Goal: Transaction & Acquisition: Obtain resource

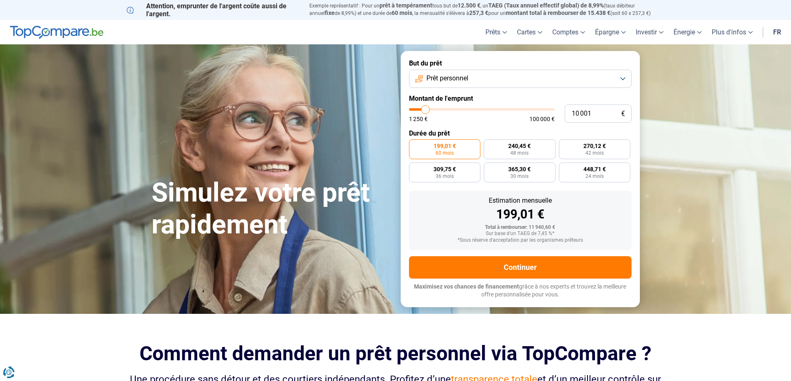
type input "9 500"
type input "9500"
type input "8 500"
type input "8500"
type input "8 250"
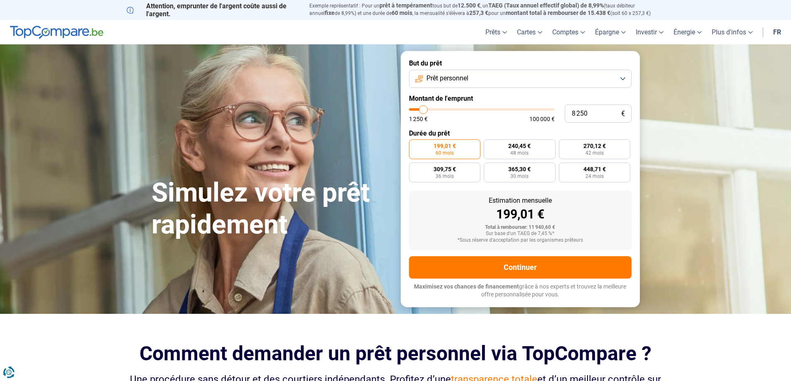
type input "8250"
type input "7 250"
type input "7250"
type input "5 500"
type input "5500"
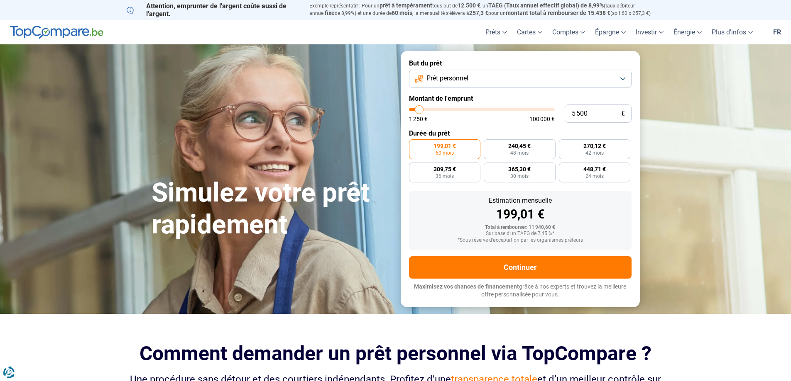
type input "5 000"
type input "5000"
type input "4 500"
type input "4500"
type input "3 750"
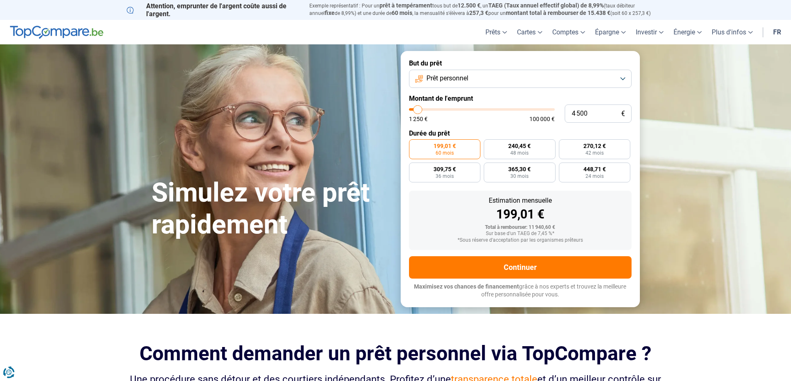
type input "3750"
type input "3 000"
type input "3000"
type input "1 250"
drag, startPoint x: 425, startPoint y: 108, endPoint x: 405, endPoint y: 108, distance: 20.7
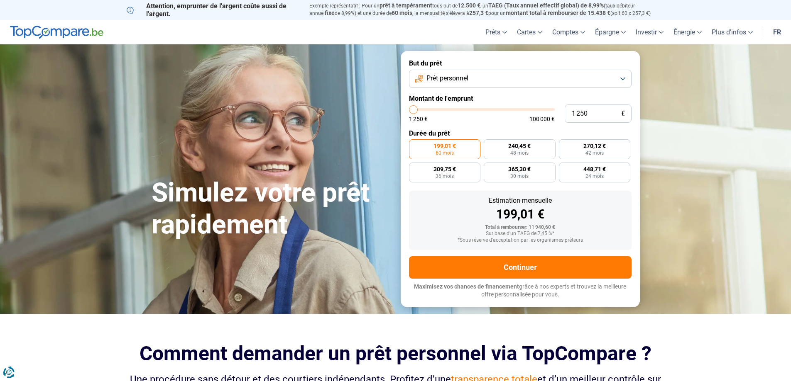
type input "1250"
click at [409, 108] on input "range" at bounding box center [482, 109] width 146 height 2
radio input "true"
